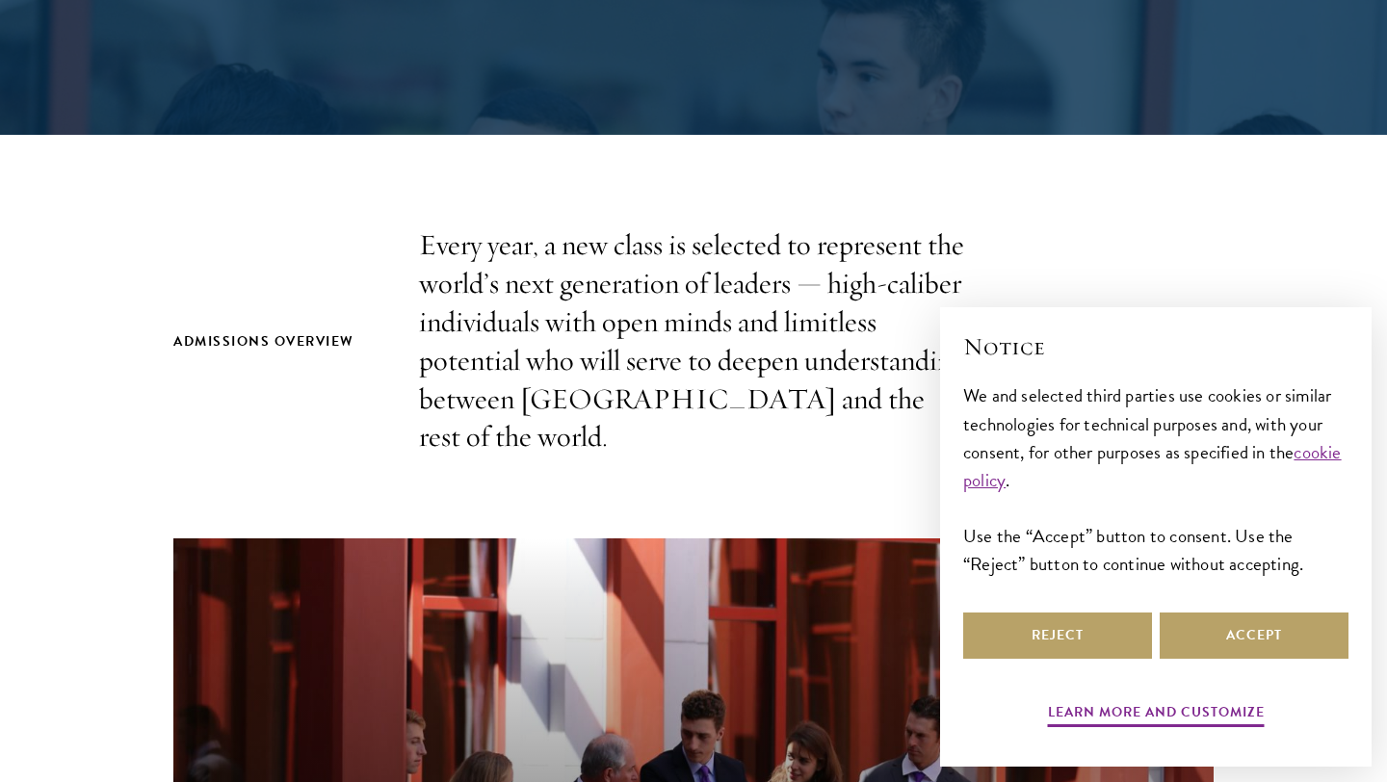
scroll to position [488, 0]
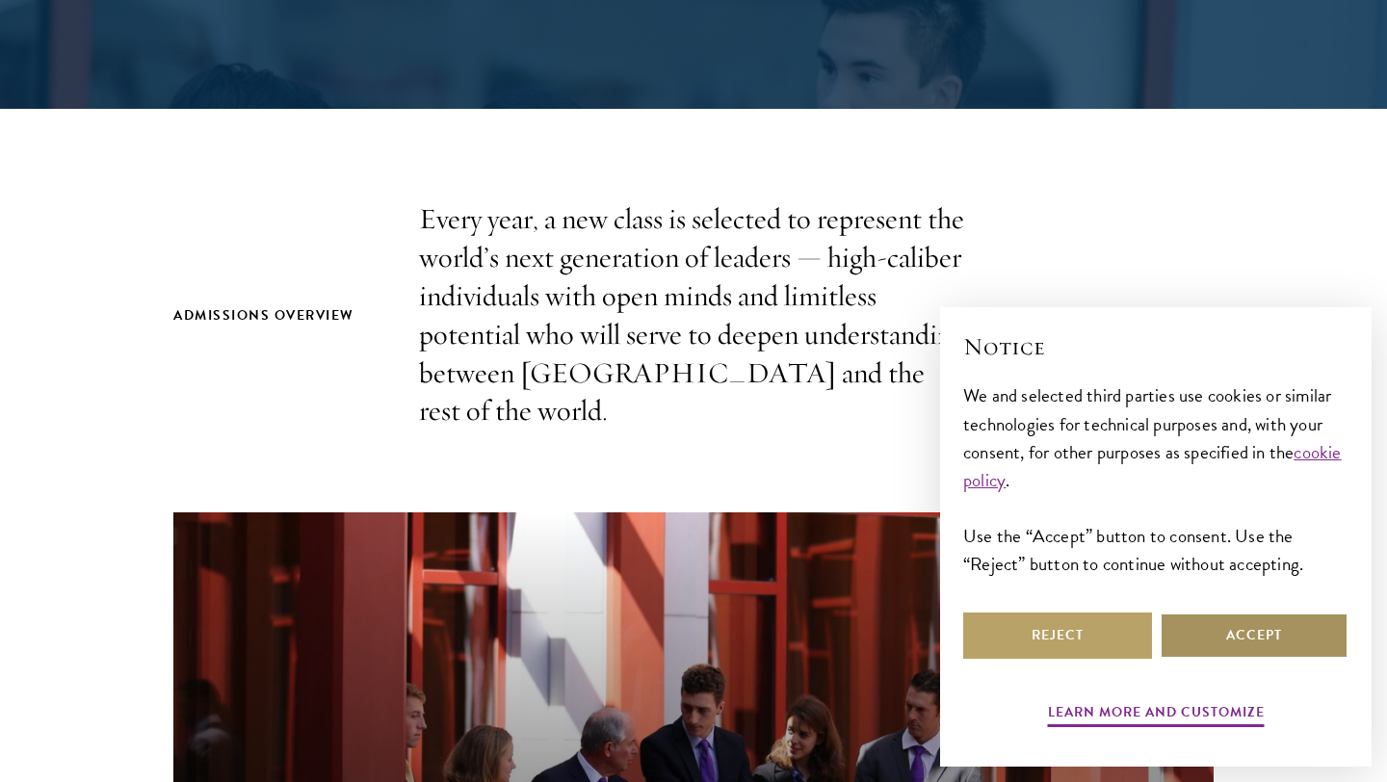
click at [1258, 637] on button "Accept" at bounding box center [1254, 636] width 189 height 46
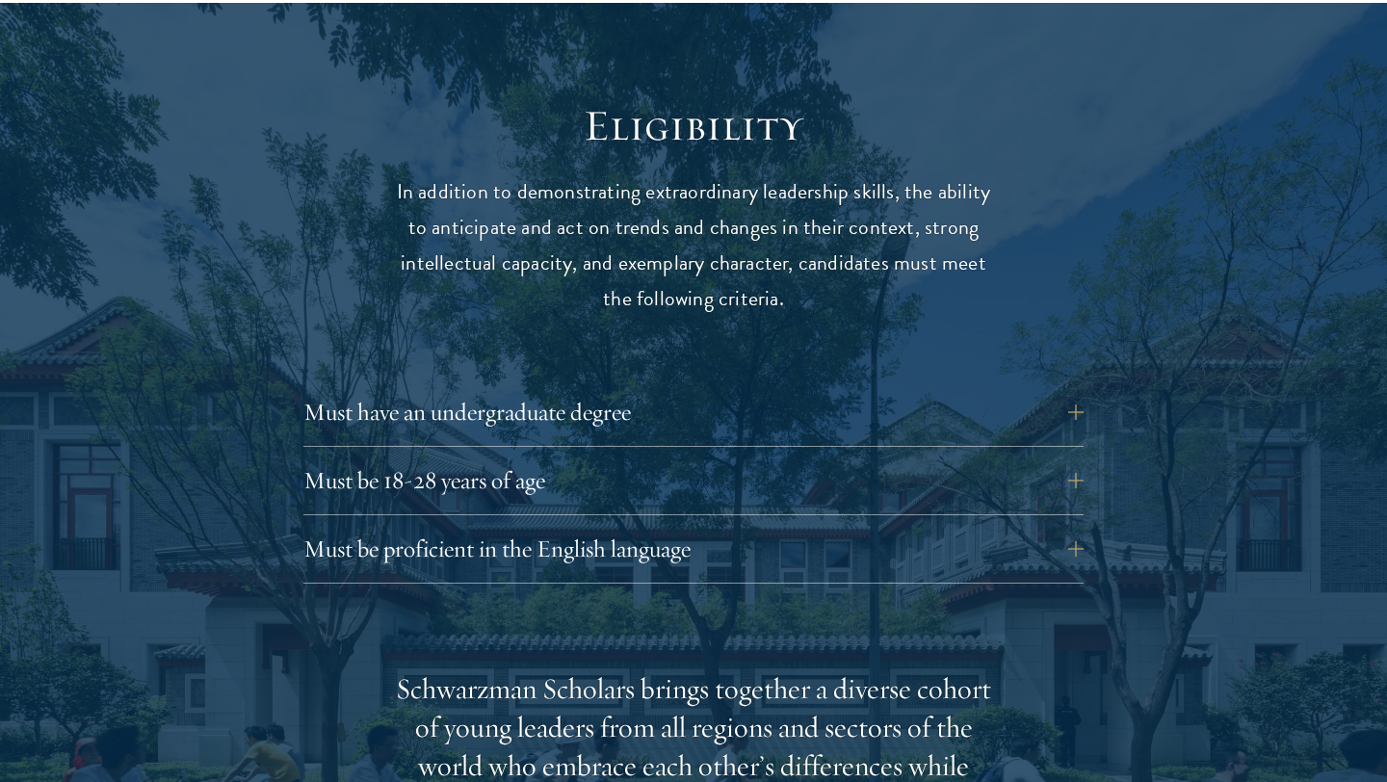
scroll to position [2543, 0]
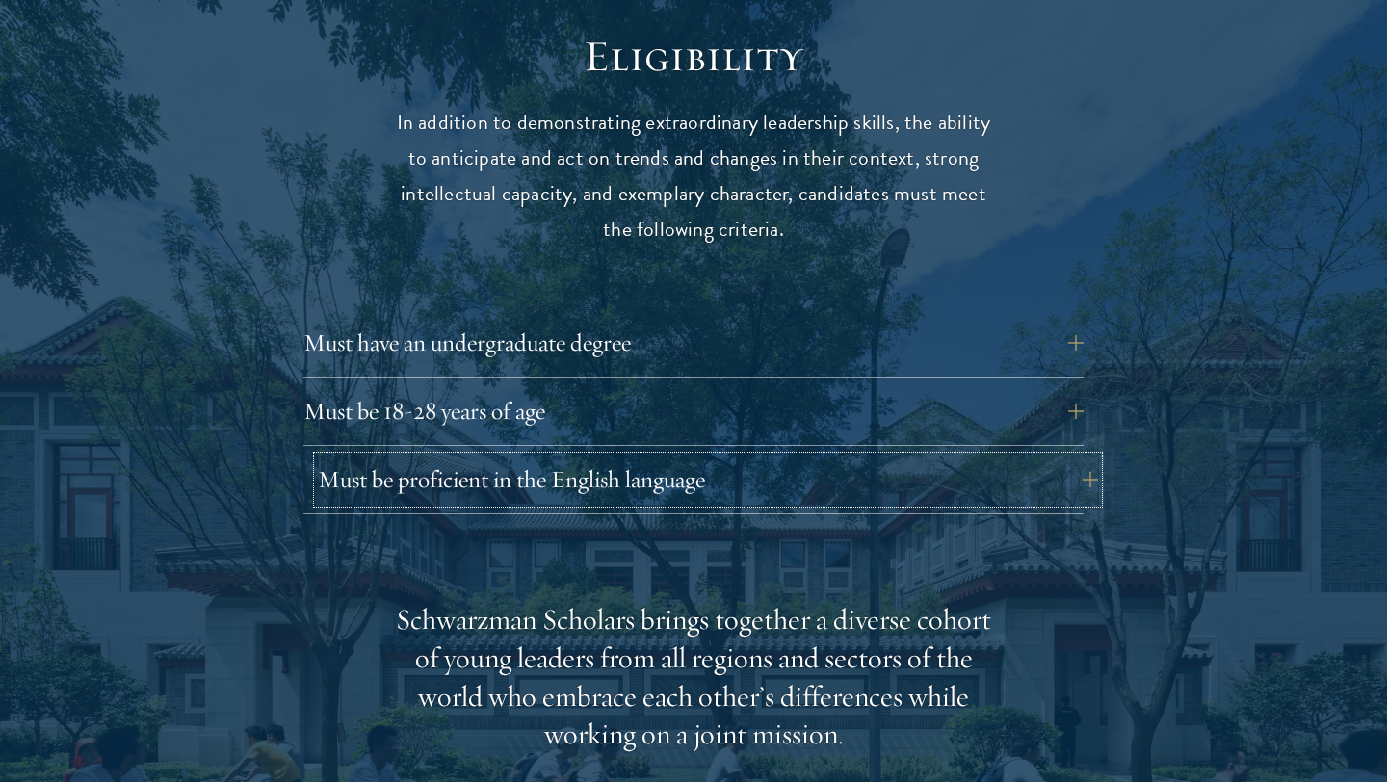
click at [1024, 457] on button "Must be proficient in the English language" at bounding box center [708, 480] width 780 height 46
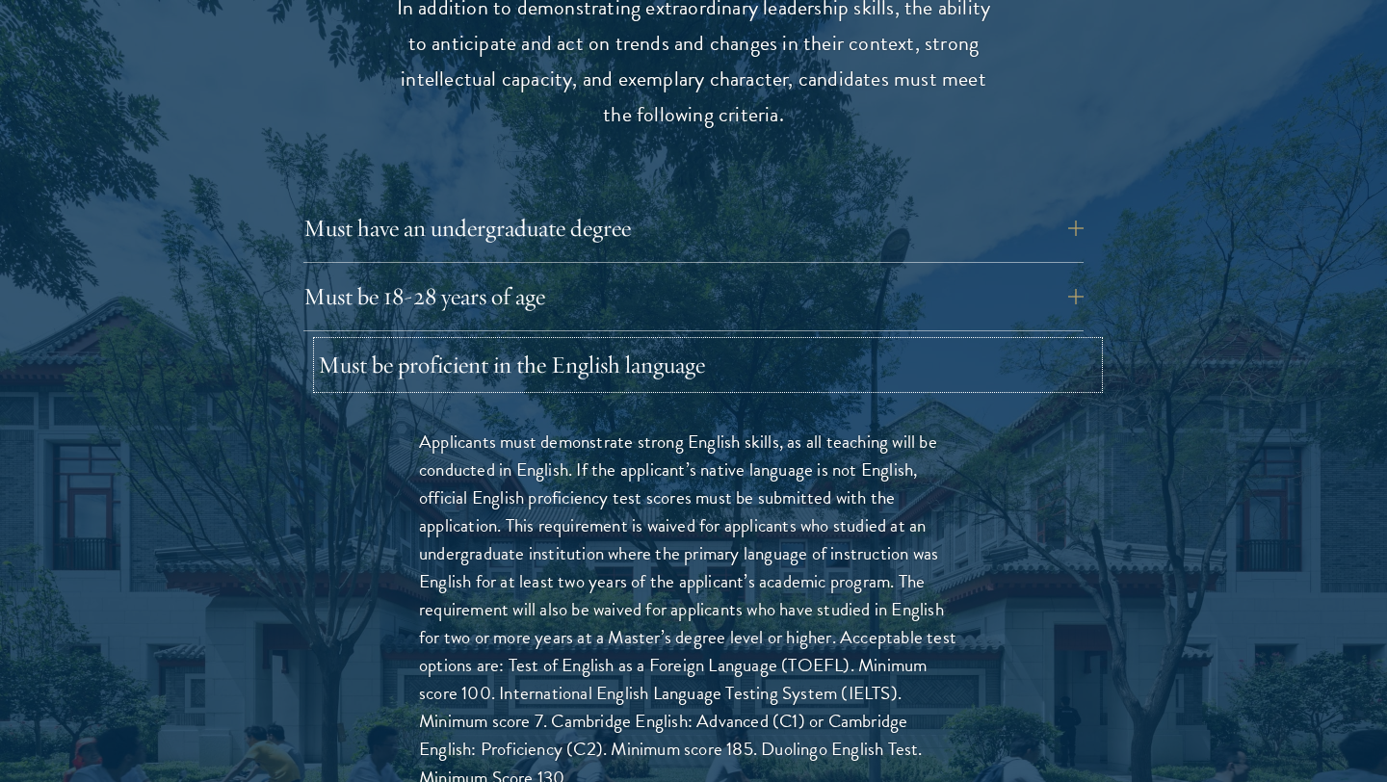
scroll to position [2668, 0]
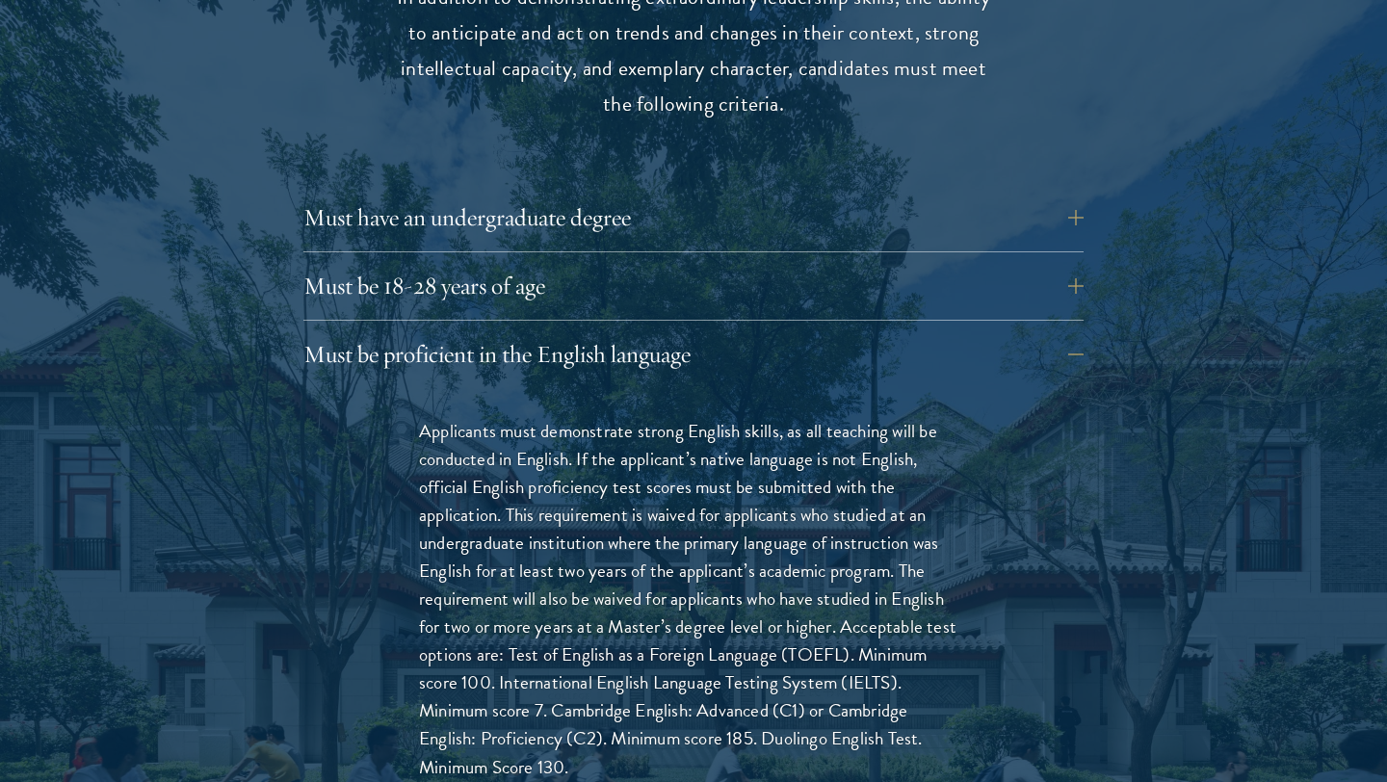
click at [969, 347] on div "Must be proficient in the English language Applicants must demonstrate strong E…" at bounding box center [693, 617] width 780 height 573
click at [959, 331] on button "Must be proficient in the English language" at bounding box center [708, 354] width 780 height 46
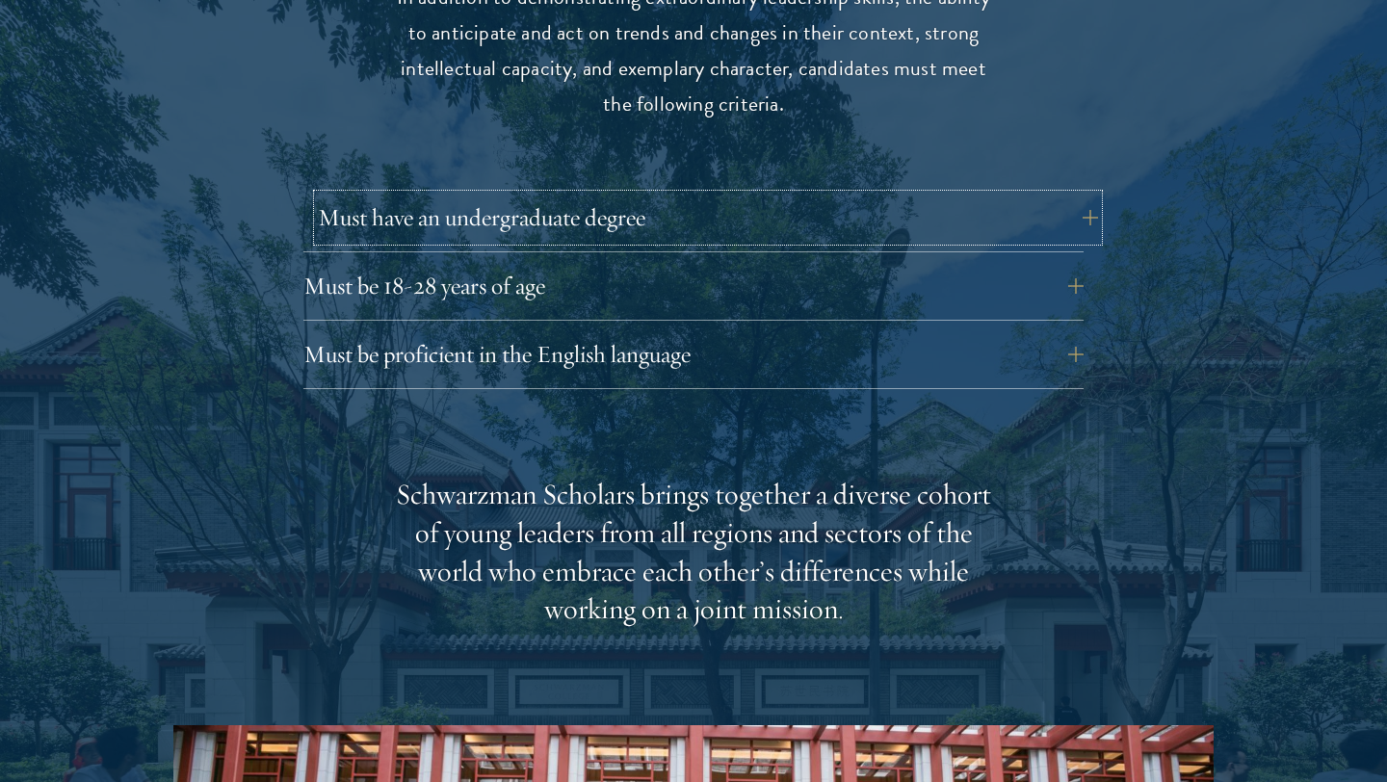
click at [929, 195] on button "Must have an undergraduate degree" at bounding box center [708, 218] width 780 height 46
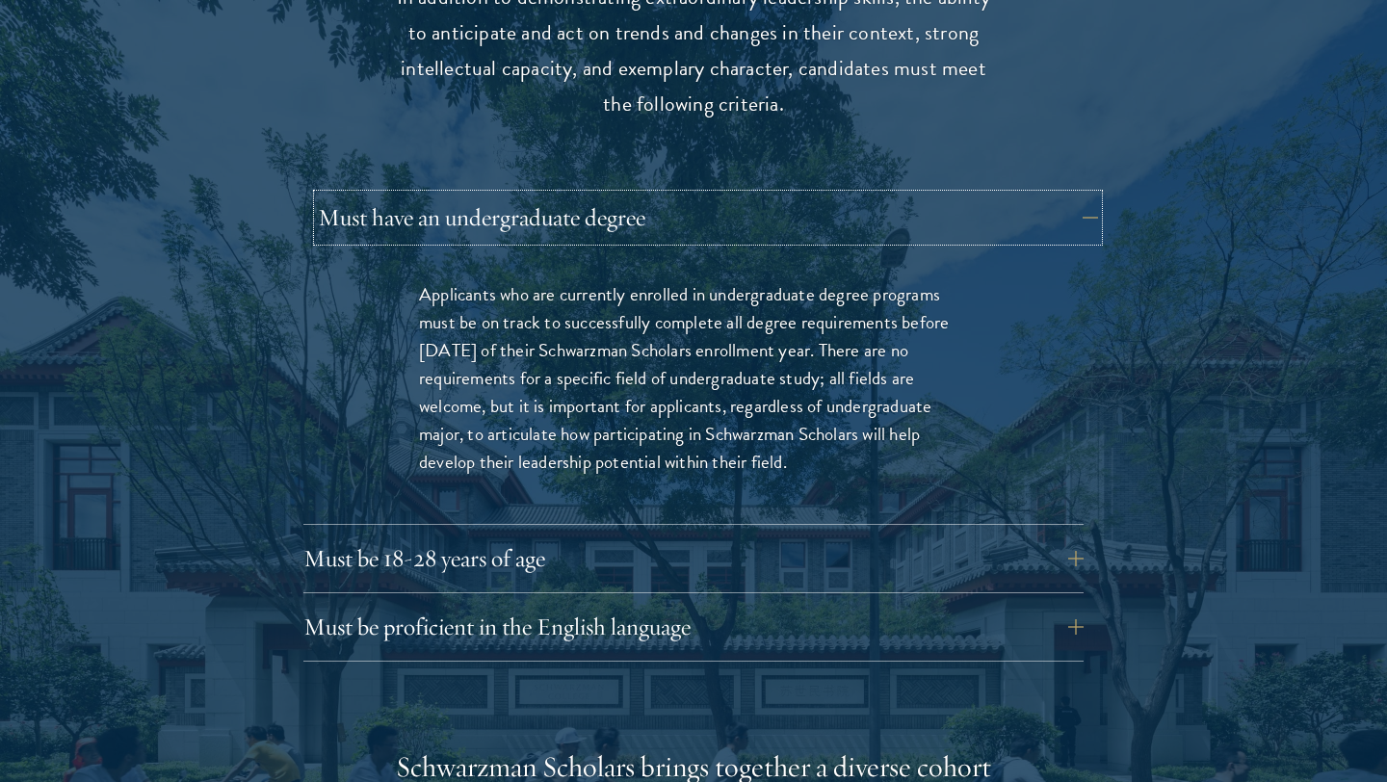
click at [929, 195] on button "Must have an undergraduate degree" at bounding box center [708, 218] width 780 height 46
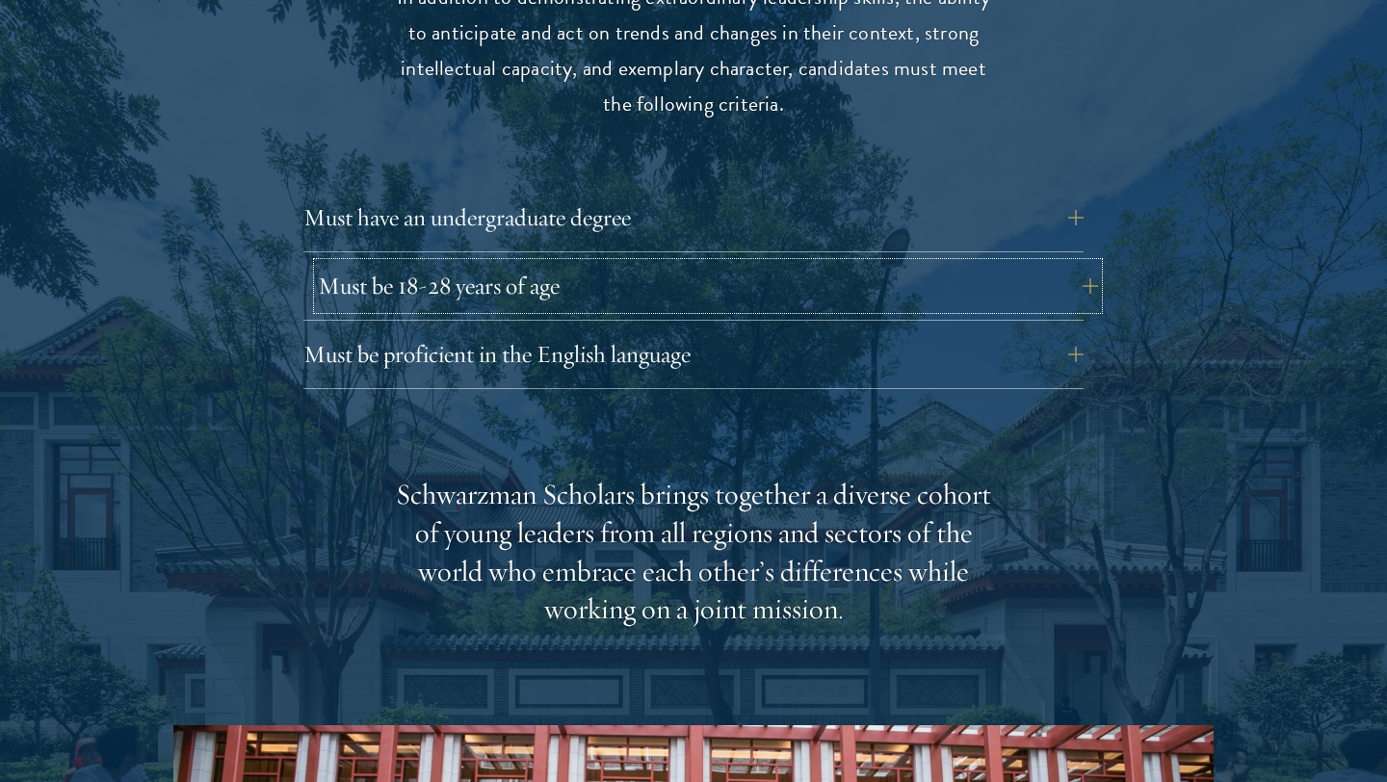
click at [919, 263] on button "Must be 18-28 years of age" at bounding box center [708, 286] width 780 height 46
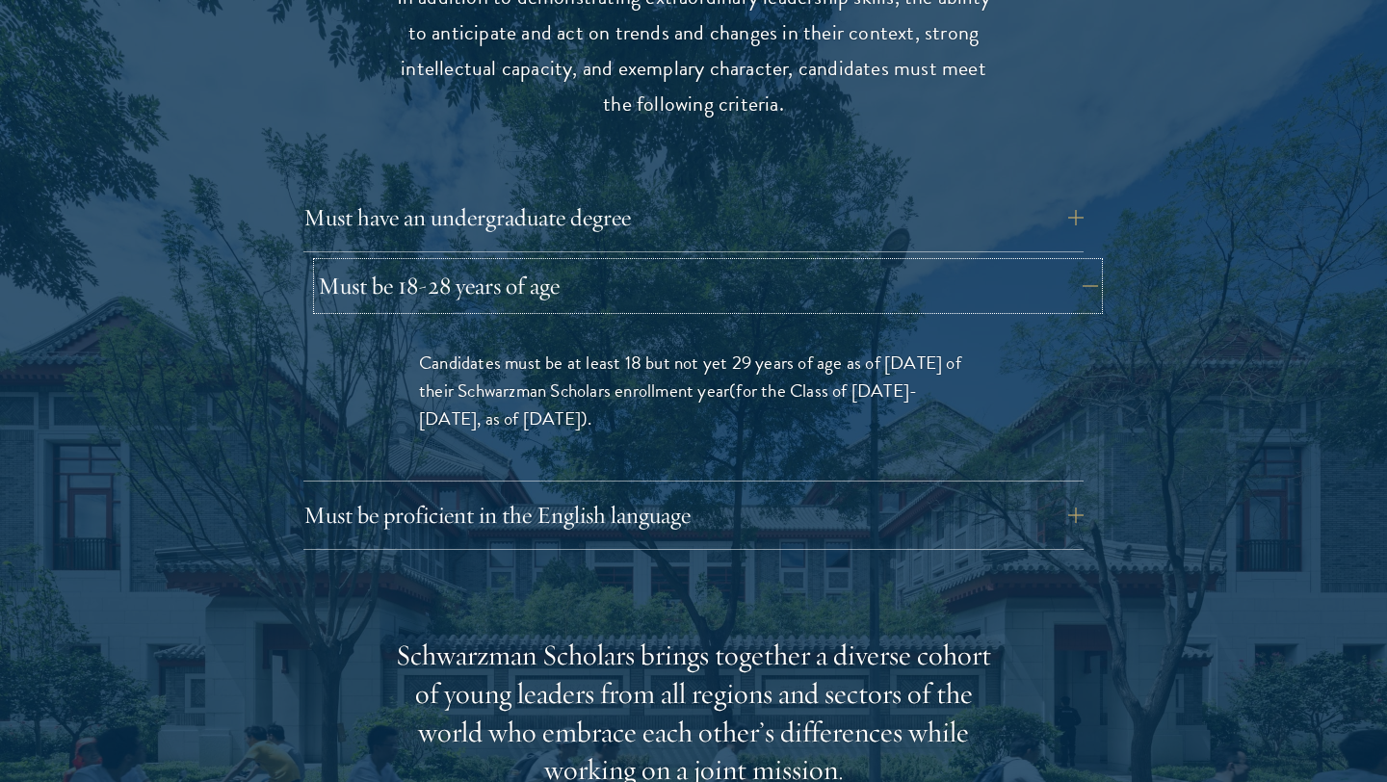
click at [918, 263] on button "Must be 18-28 years of age" at bounding box center [708, 286] width 780 height 46
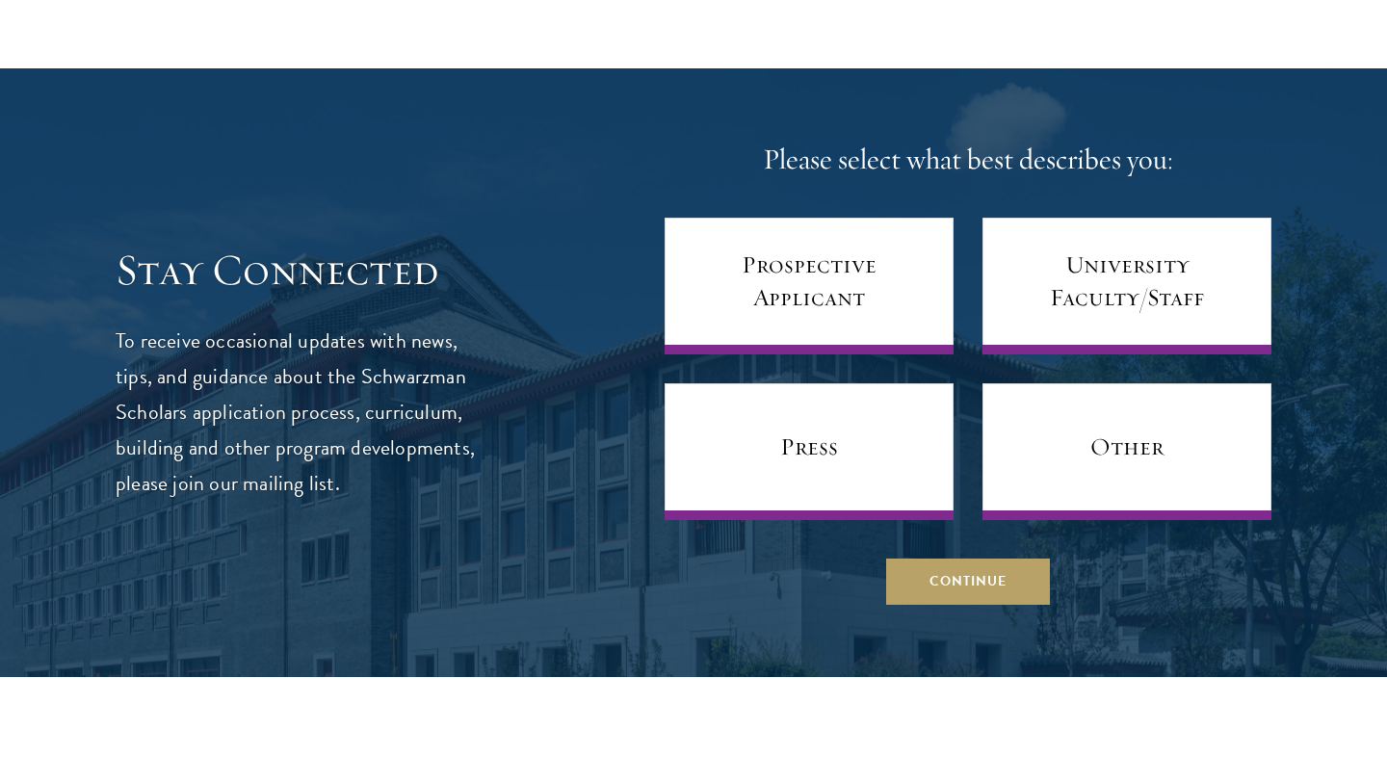
scroll to position [8093, 0]
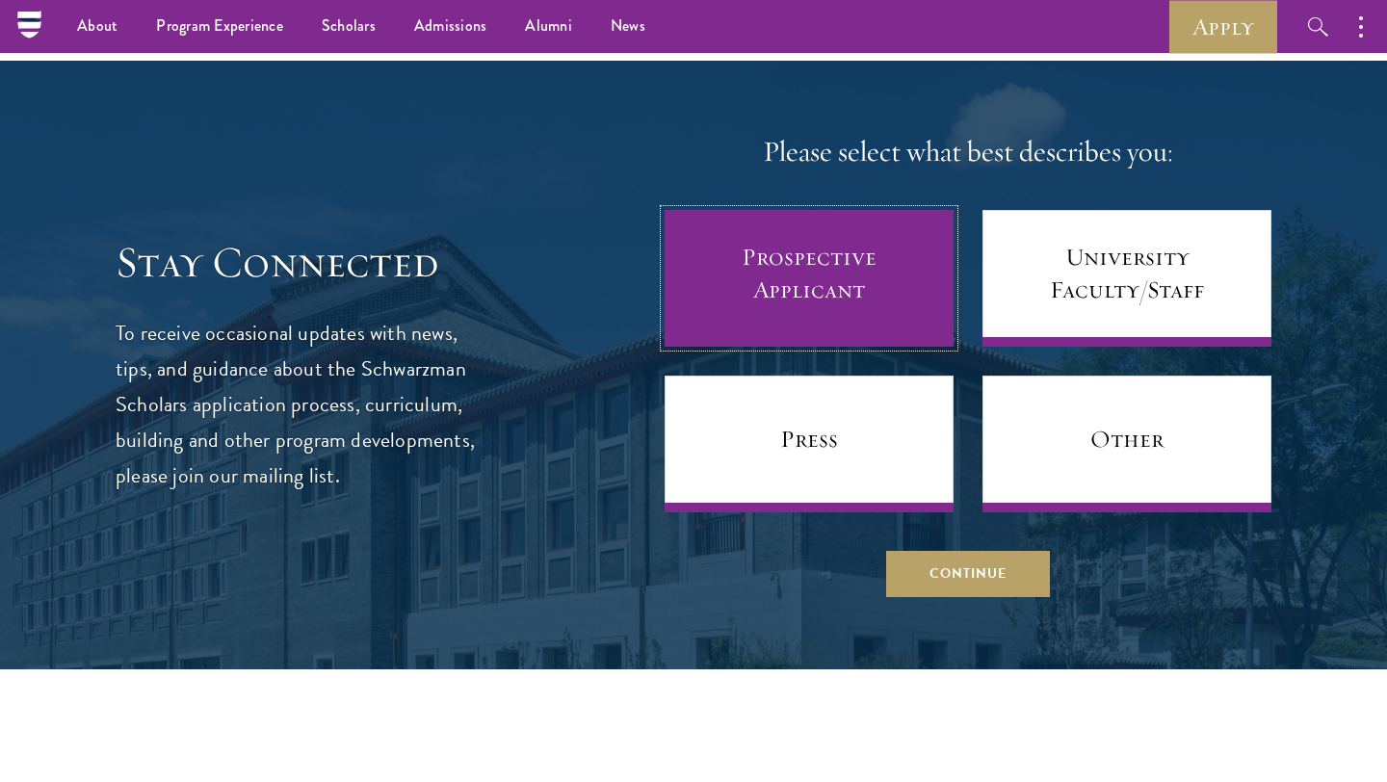
click at [749, 271] on link "Prospective Applicant" at bounding box center [809, 278] width 289 height 137
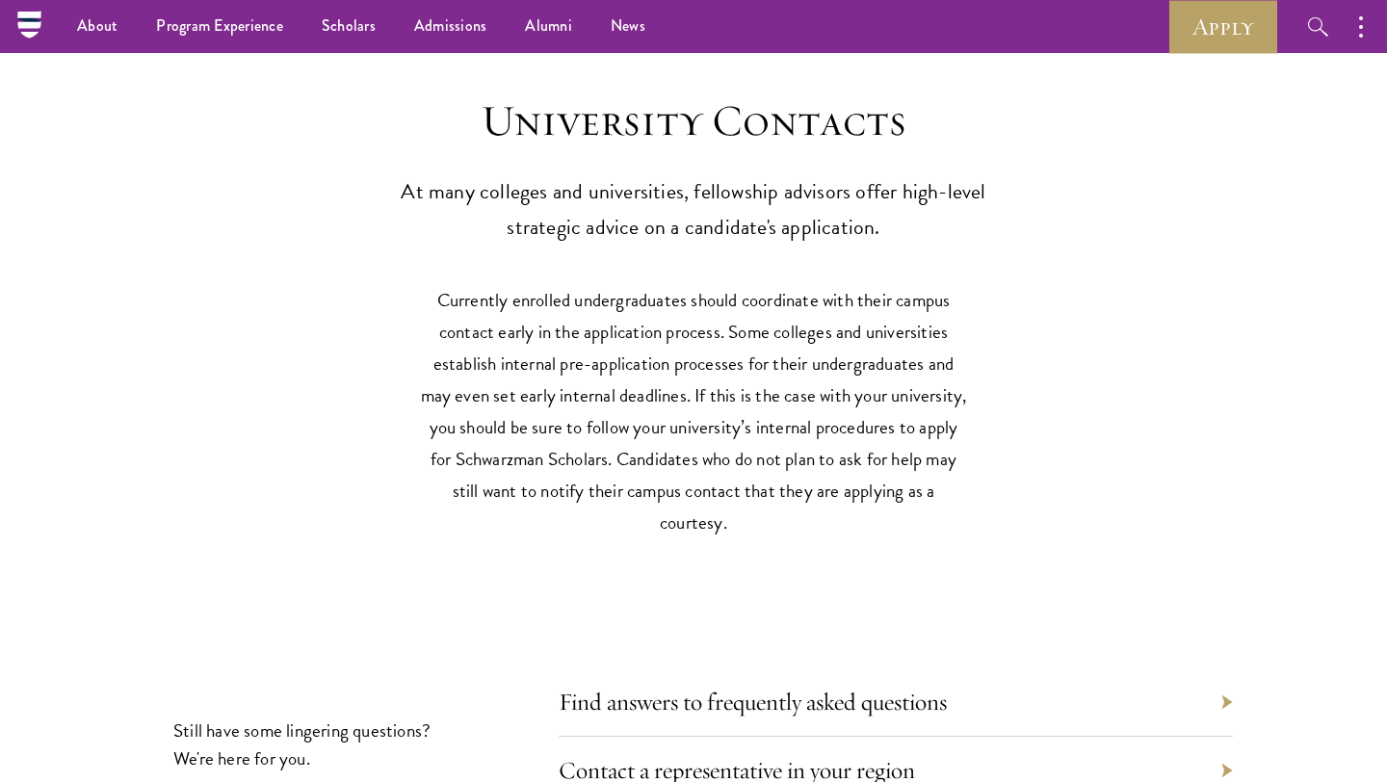
scroll to position [8775, 0]
